Goal: Navigation & Orientation: Find specific page/section

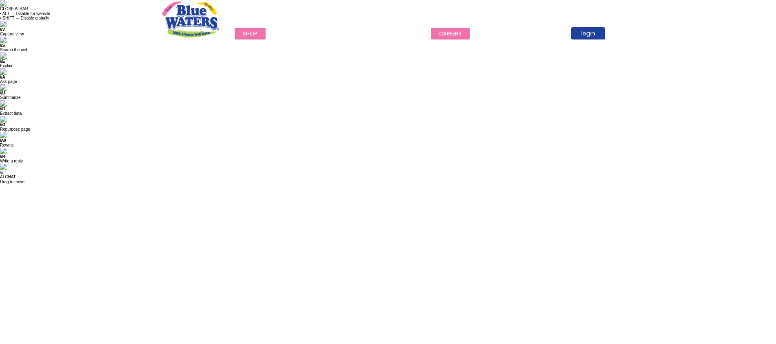
click at [448, 31] on link "careers" at bounding box center [450, 34] width 39 height 12
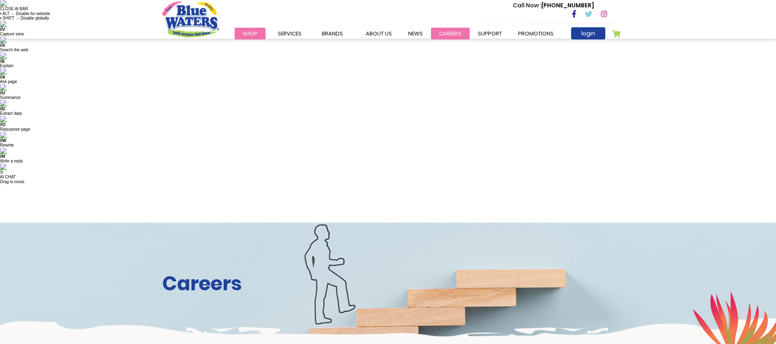
click at [443, 31] on link "careers" at bounding box center [450, 34] width 39 height 12
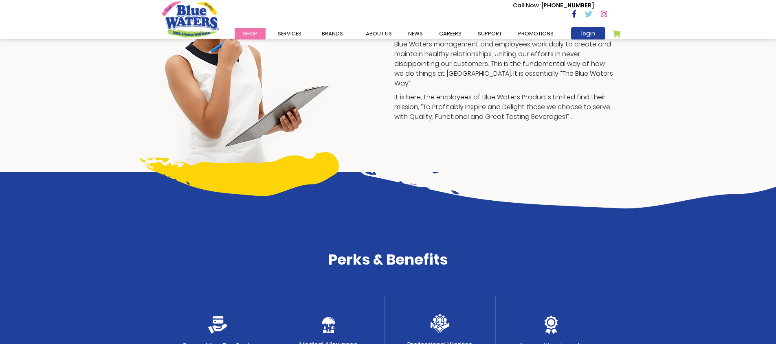
scroll to position [783, 0]
